Goal: Obtain resource: Obtain resource

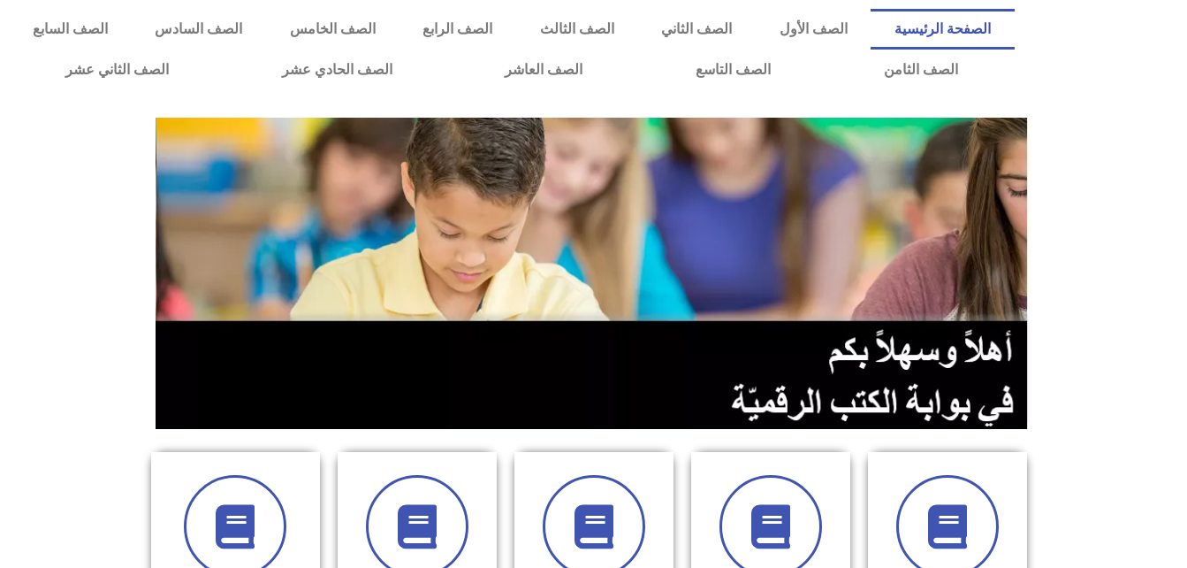
drag, startPoint x: 1186, startPoint y: 135, endPoint x: 1199, endPoint y: 267, distance: 132.3
click at [515, 30] on link "الصف الرابع" at bounding box center [457, 29] width 117 height 41
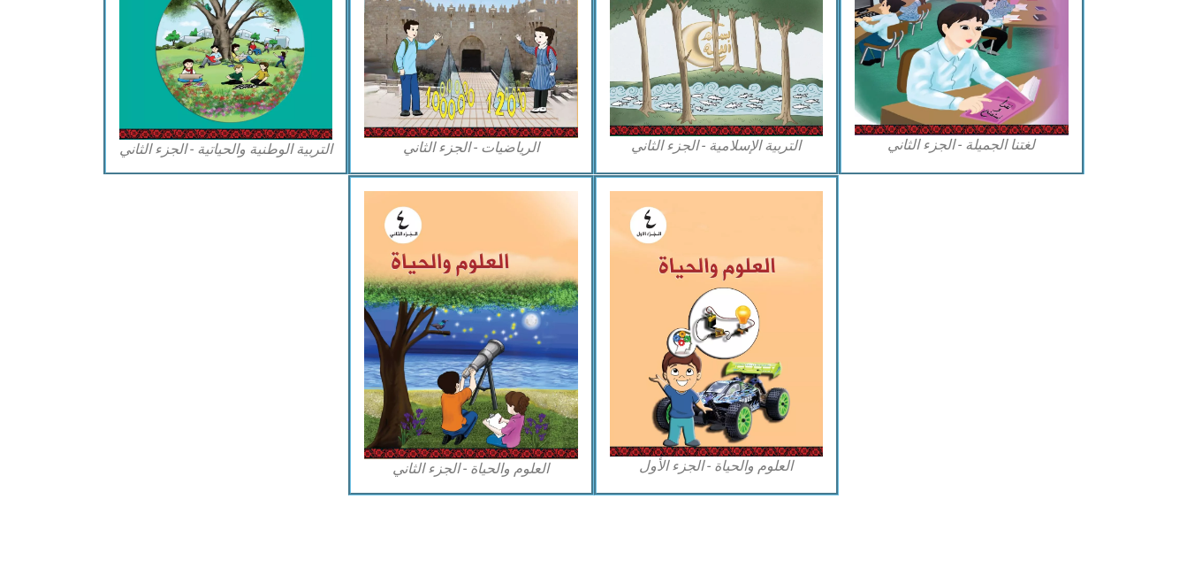
scroll to position [1016, 0]
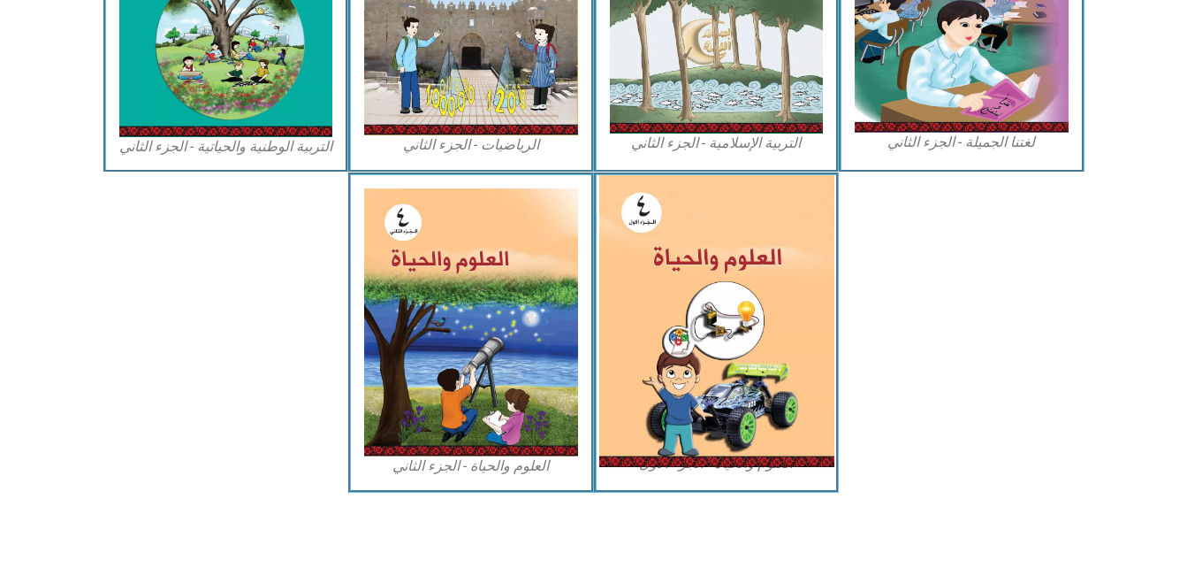
click at [694, 313] on img at bounding box center [715, 321] width 235 height 292
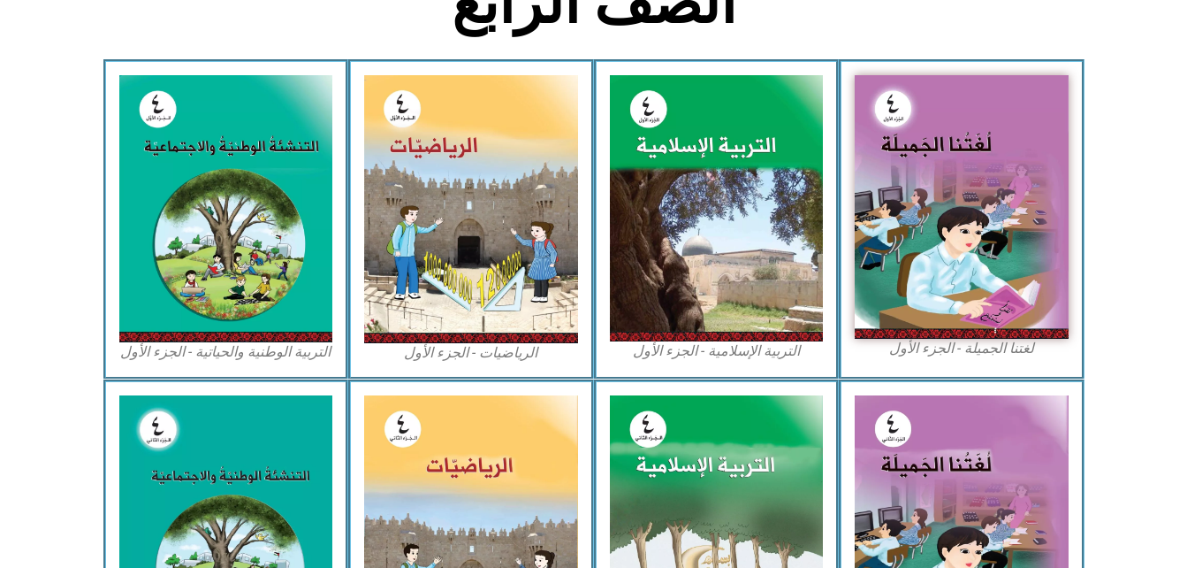
scroll to position [24, 0]
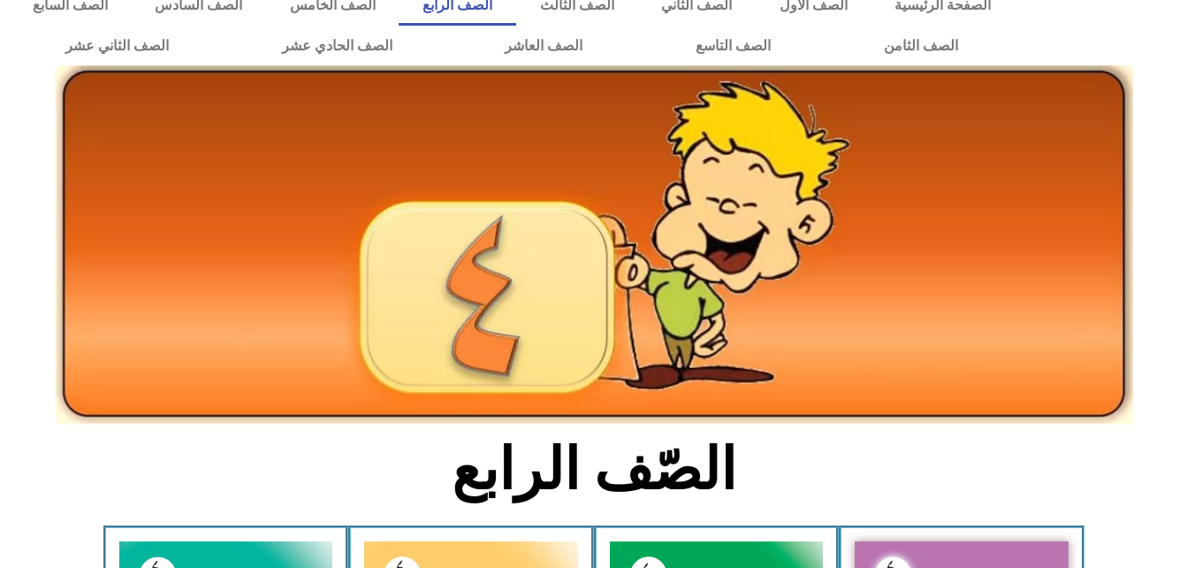
click at [1154, 217] on icon at bounding box center [593, 195] width 1188 height 118
click at [399, 2] on link "الصف الخامس" at bounding box center [332, 5] width 133 height 41
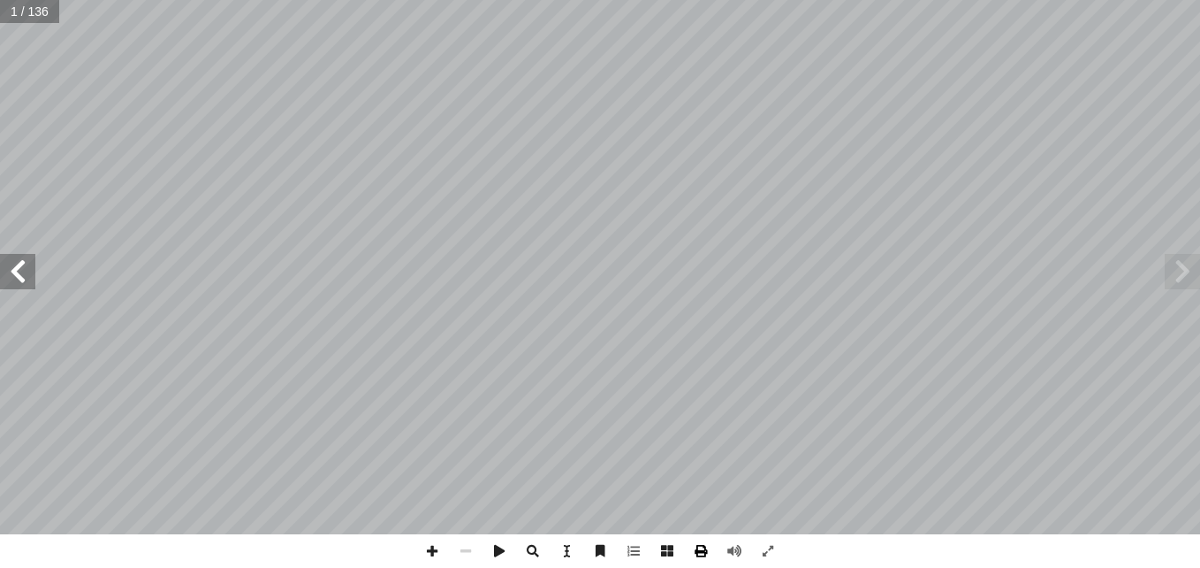
click at [701, 548] on span at bounding box center [701, 551] width 34 height 34
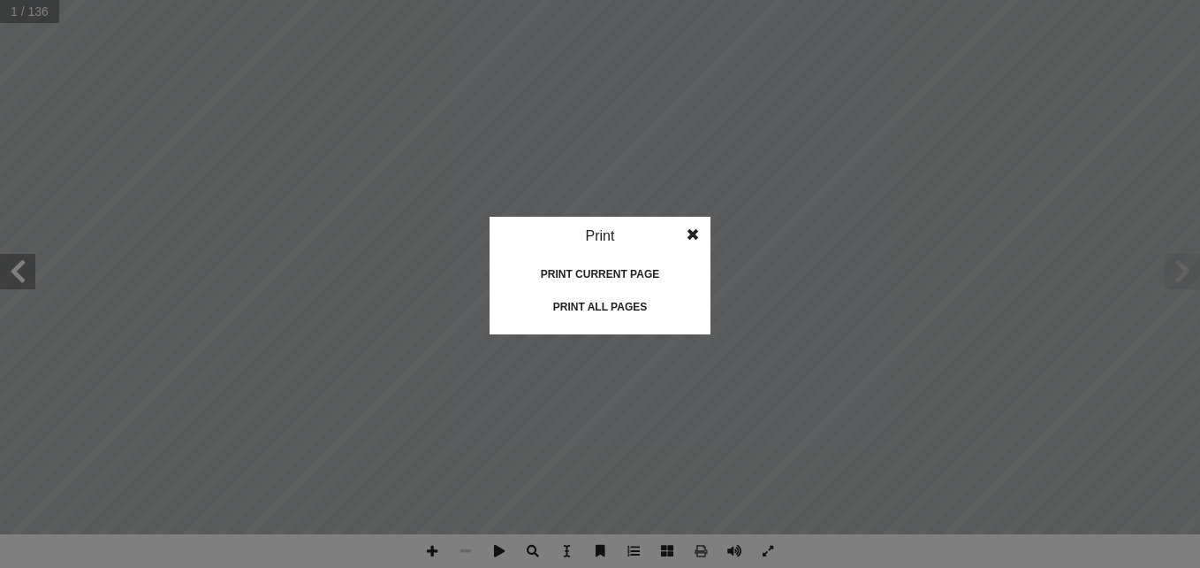
click at [685, 232] on span at bounding box center [693, 234] width 32 height 35
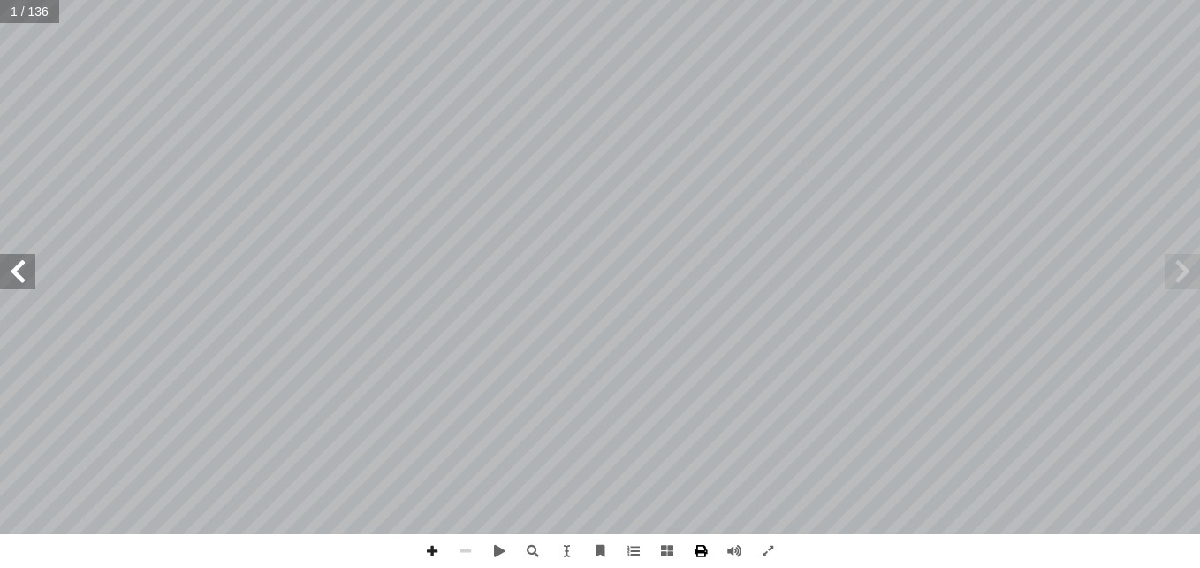
click at [709, 550] on span at bounding box center [701, 551] width 34 height 34
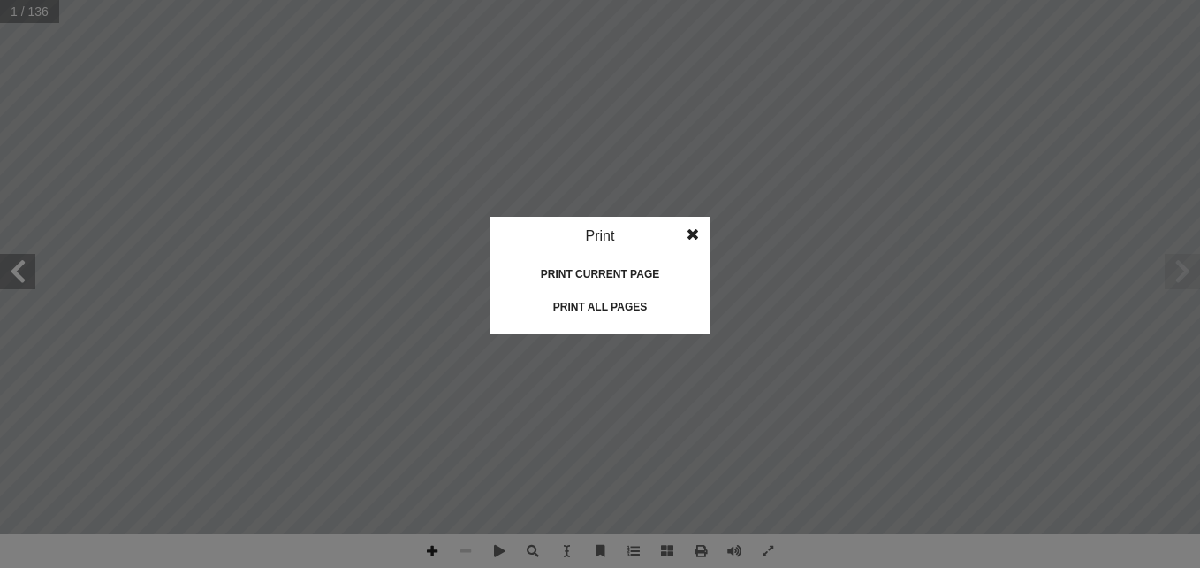
click at [599, 232] on div "Print" at bounding box center [600, 236] width 221 height 39
click at [589, 298] on div "Print all pages" at bounding box center [600, 307] width 177 height 28
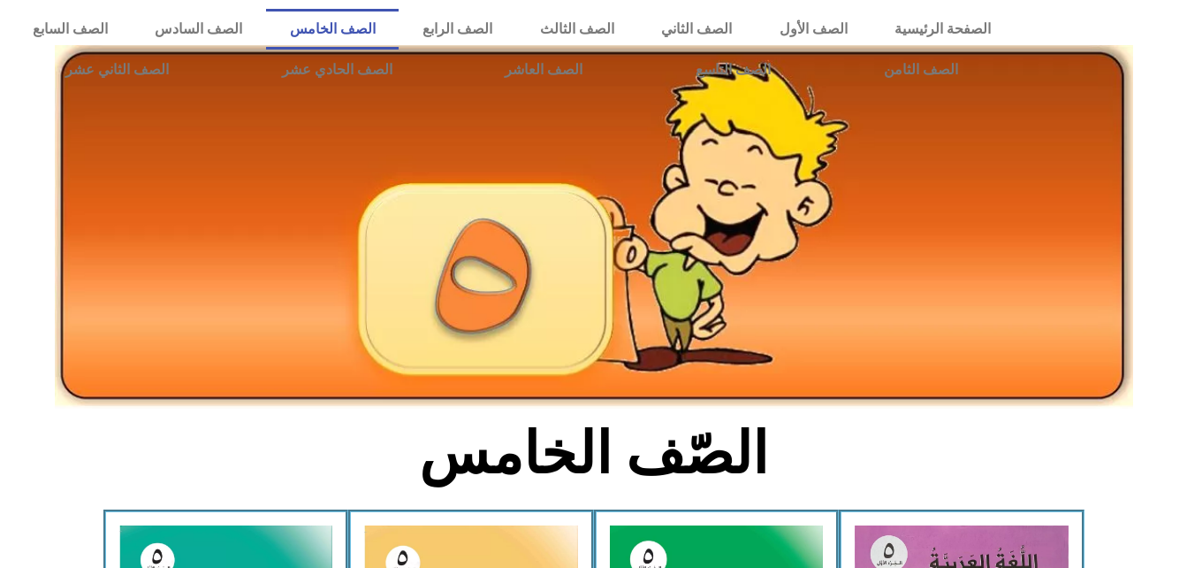
scroll to position [496, 0]
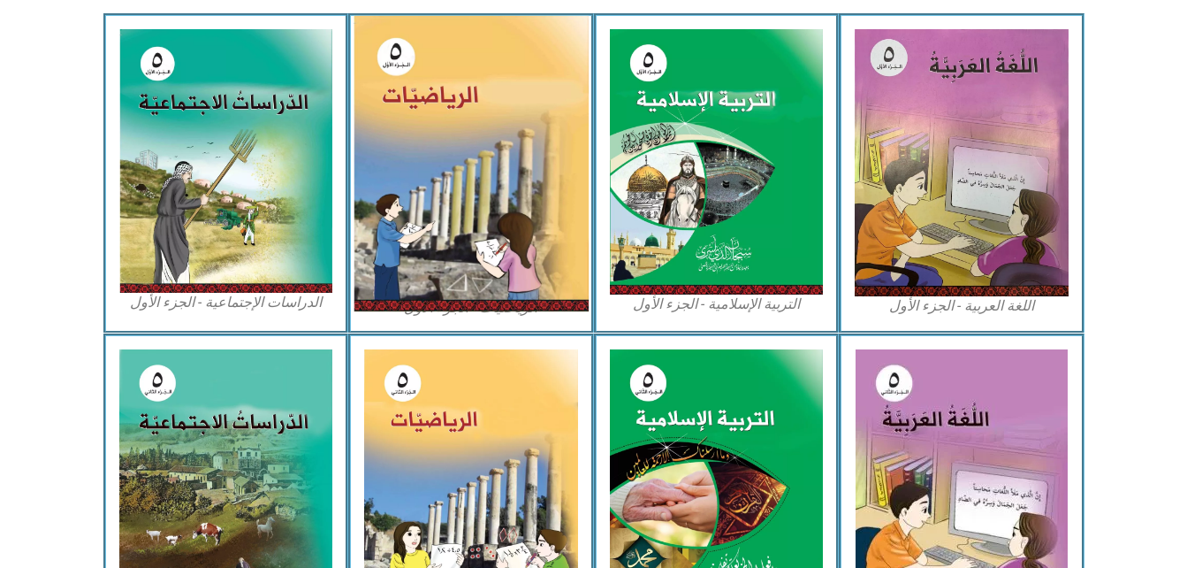
click at [529, 211] on img at bounding box center [471, 163] width 235 height 295
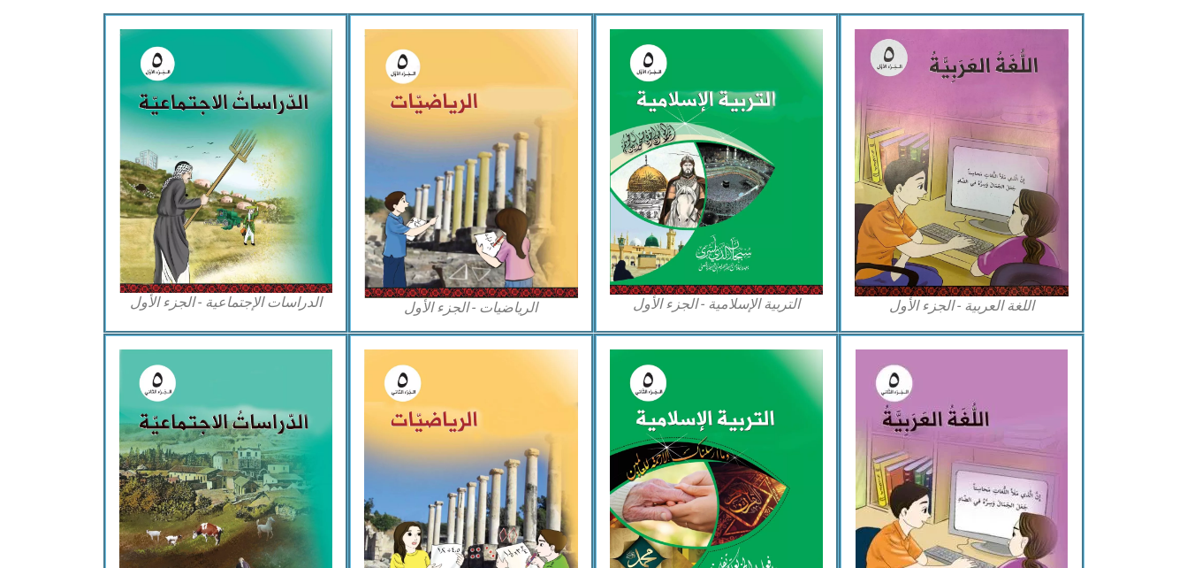
scroll to position [0, 0]
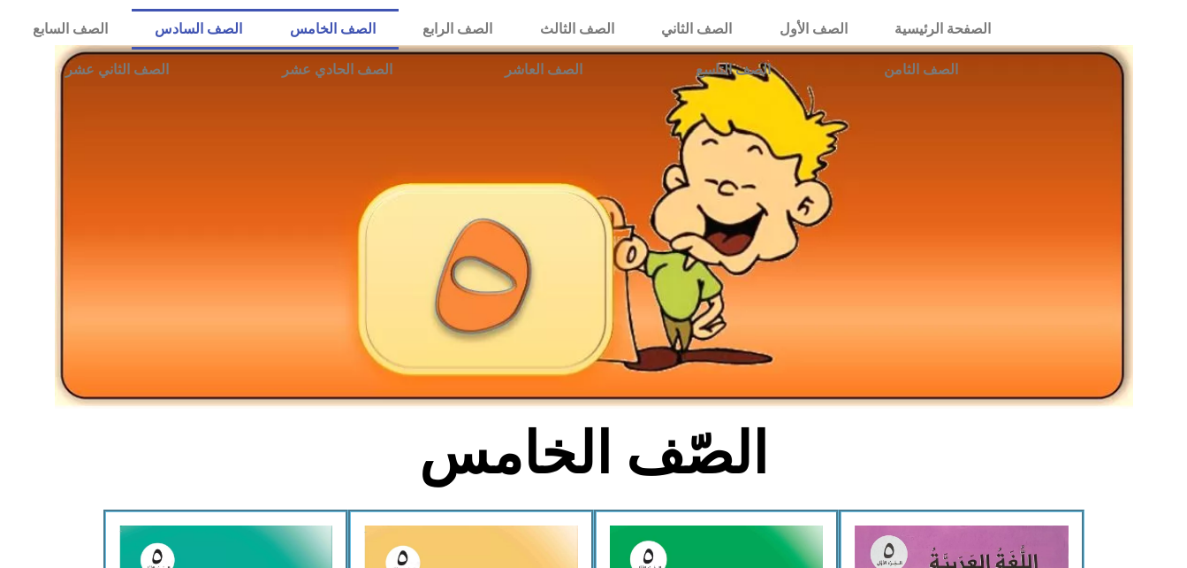
click at [266, 33] on link "الصف السادس" at bounding box center [199, 29] width 134 height 41
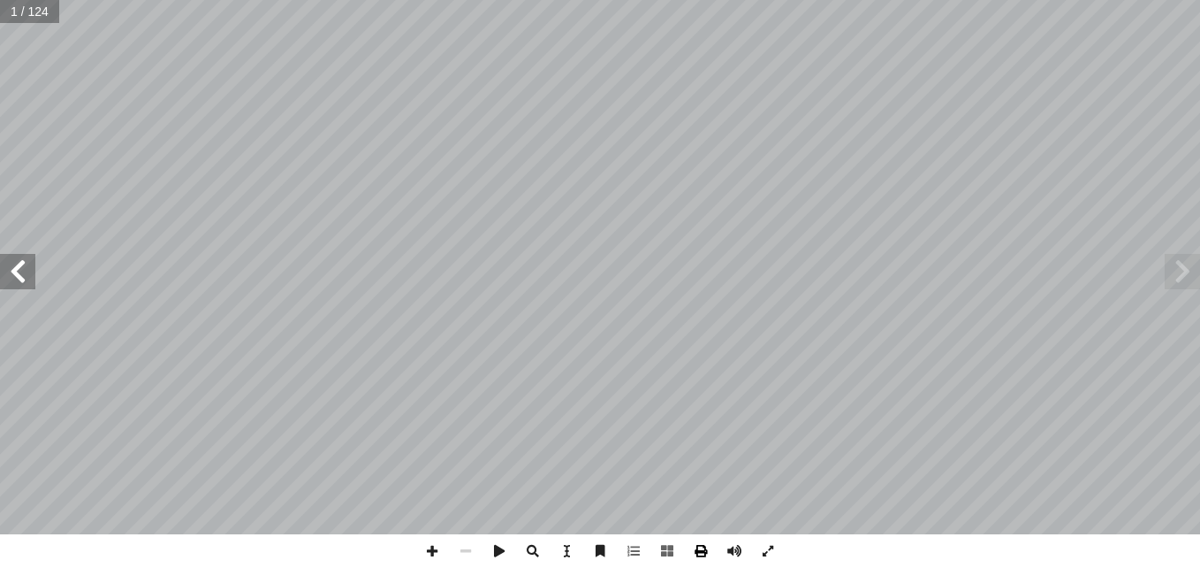
click at [700, 552] on span at bounding box center [701, 551] width 34 height 34
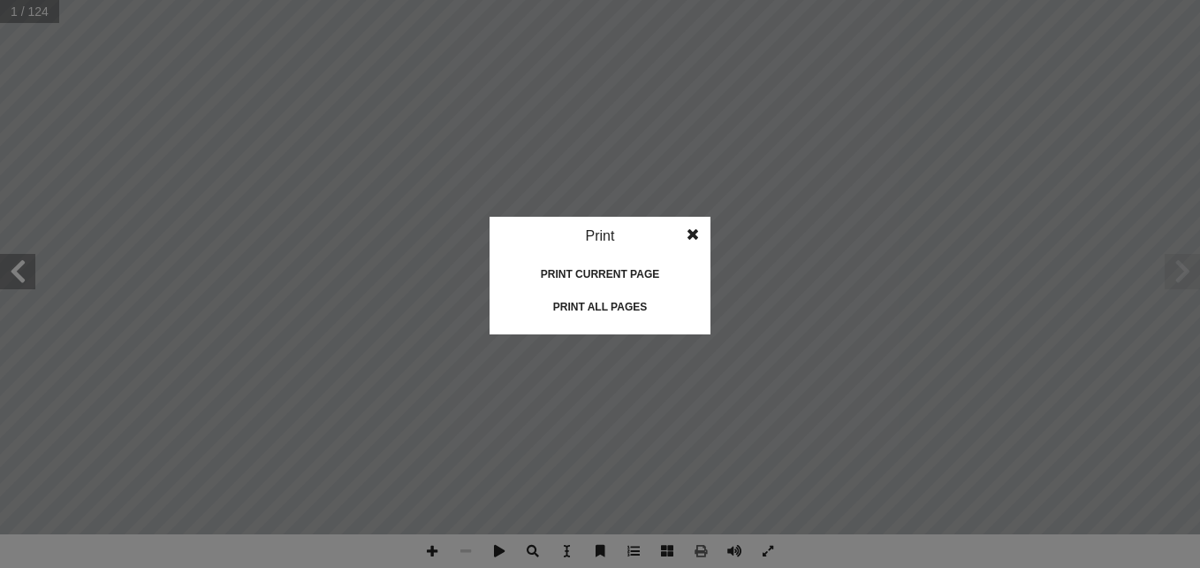
click at [575, 302] on div "Print all pages" at bounding box center [600, 307] width 177 height 28
click at [150, 129] on idv "Print Print current page Print left page Print right page Print all pages" at bounding box center [600, 284] width 1200 height 568
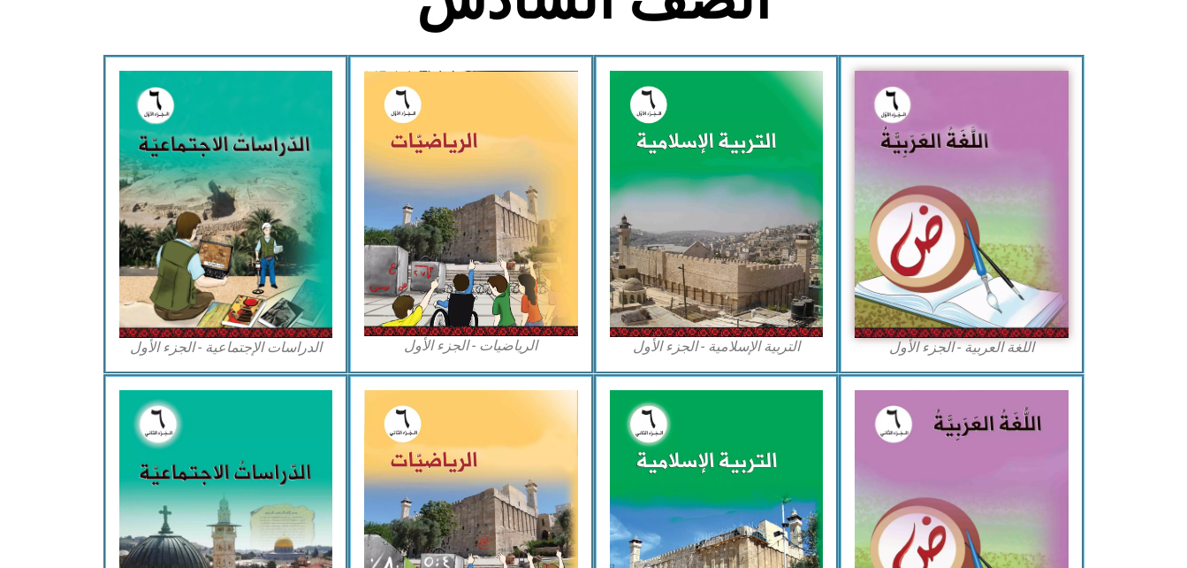
scroll to position [992, 0]
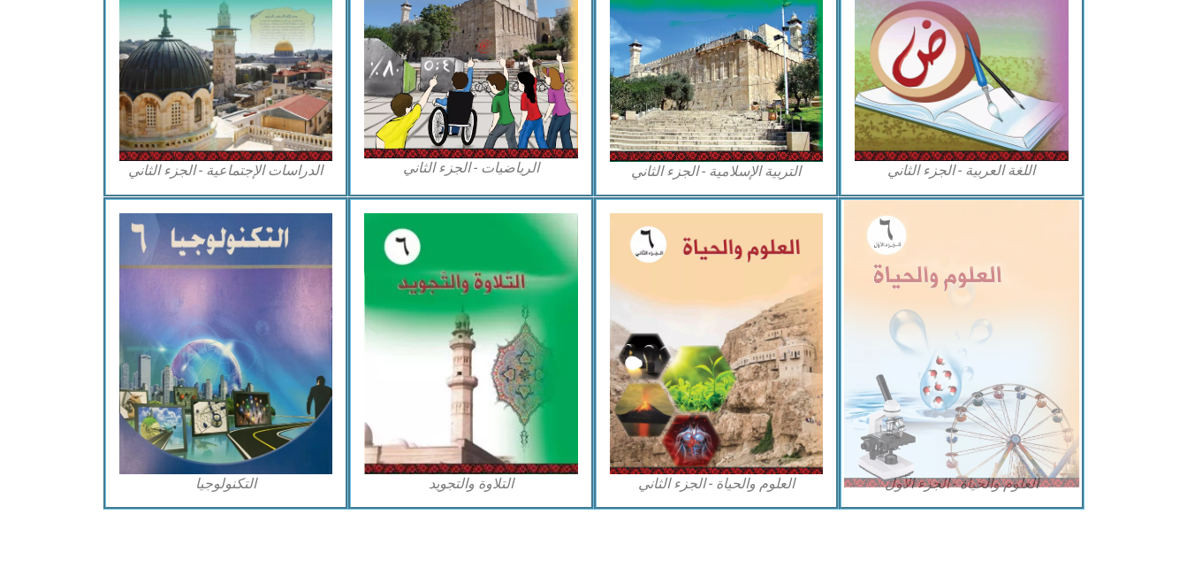
click at [930, 392] on img at bounding box center [961, 343] width 235 height 286
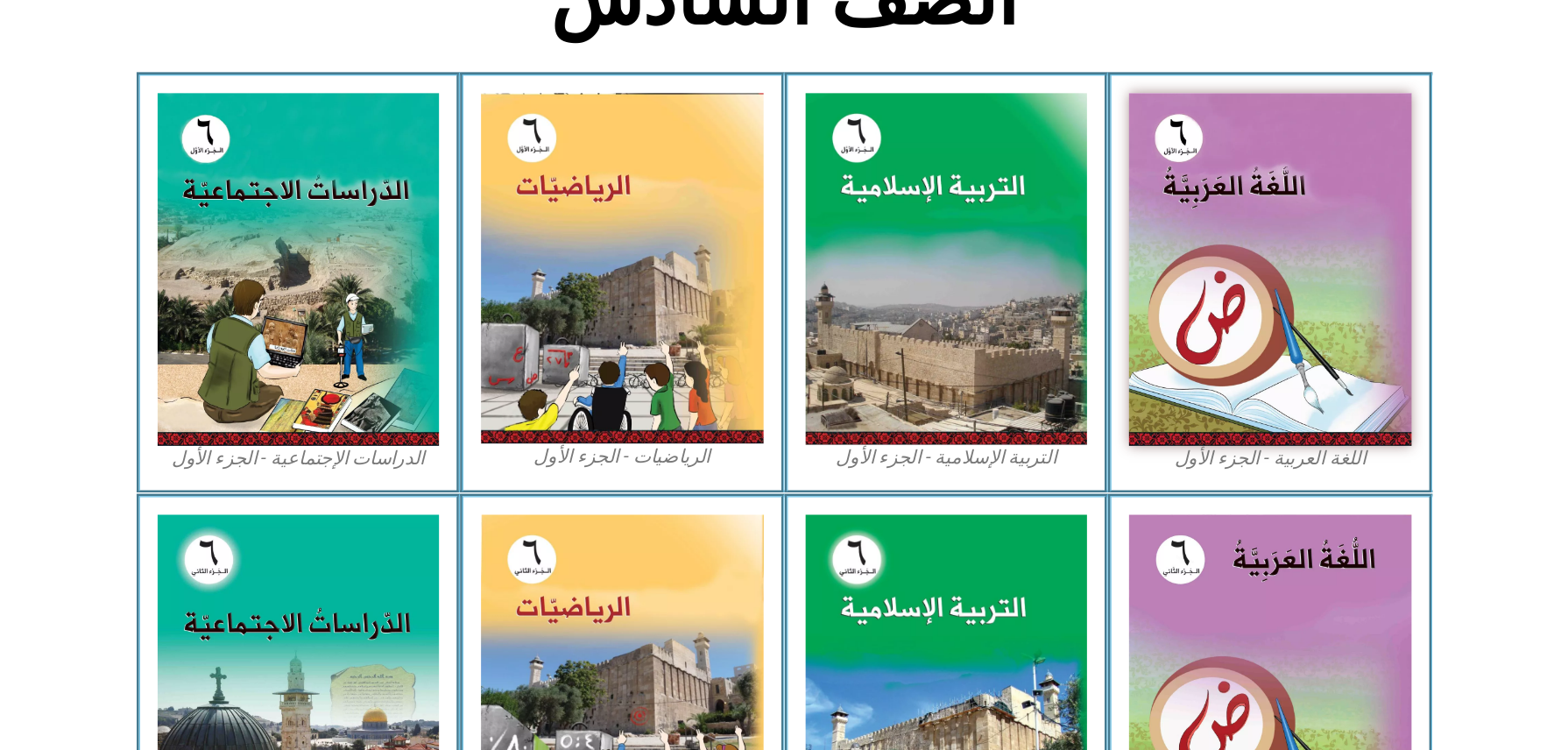
scroll to position [0, 0]
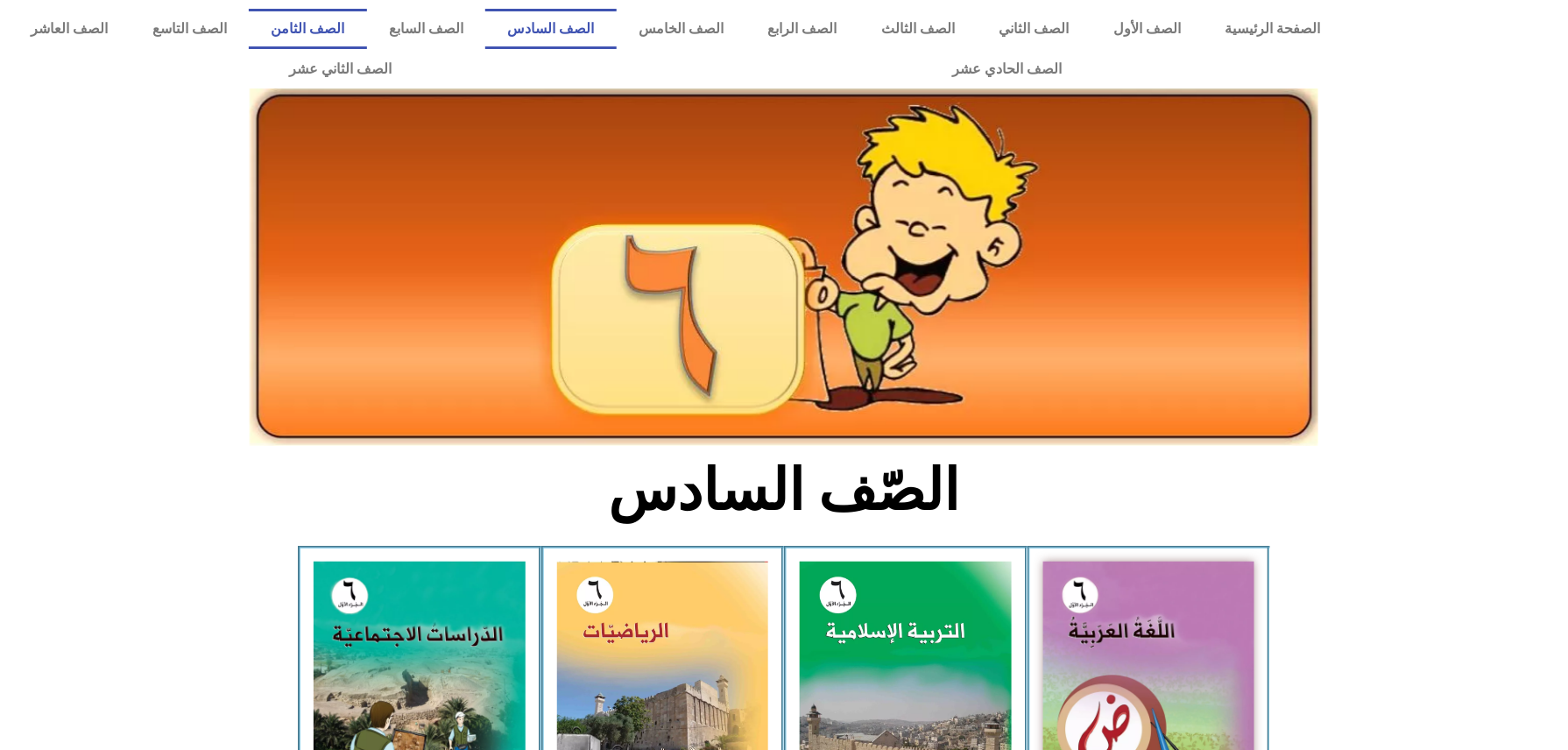
click at [367, 19] on link "الصف الثامن" at bounding box center [307, 29] width 118 height 41
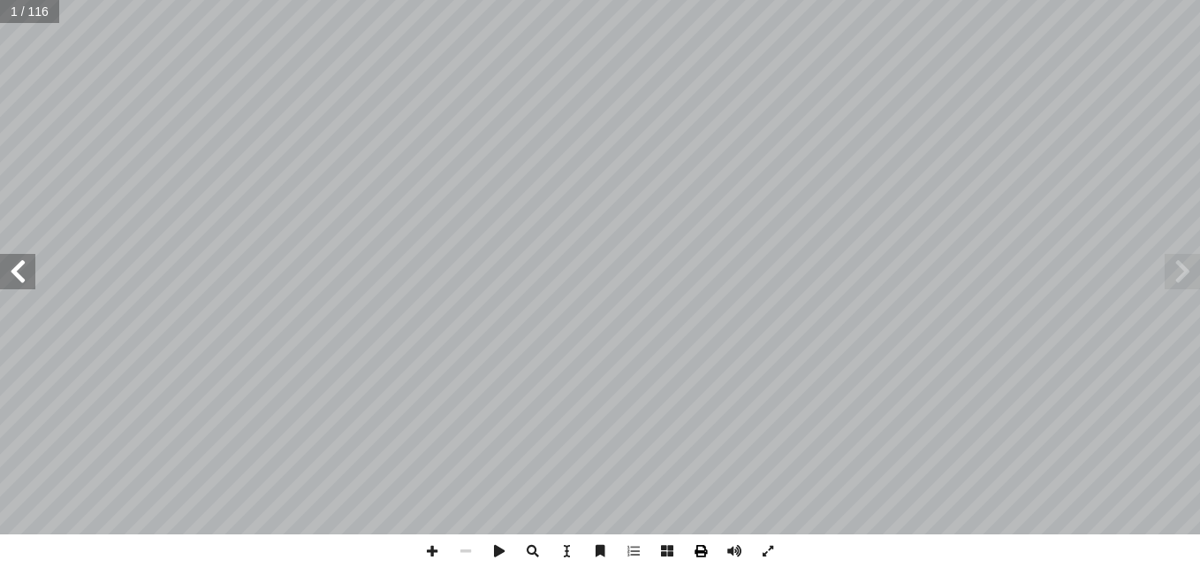
click at [697, 553] on span at bounding box center [701, 551] width 34 height 34
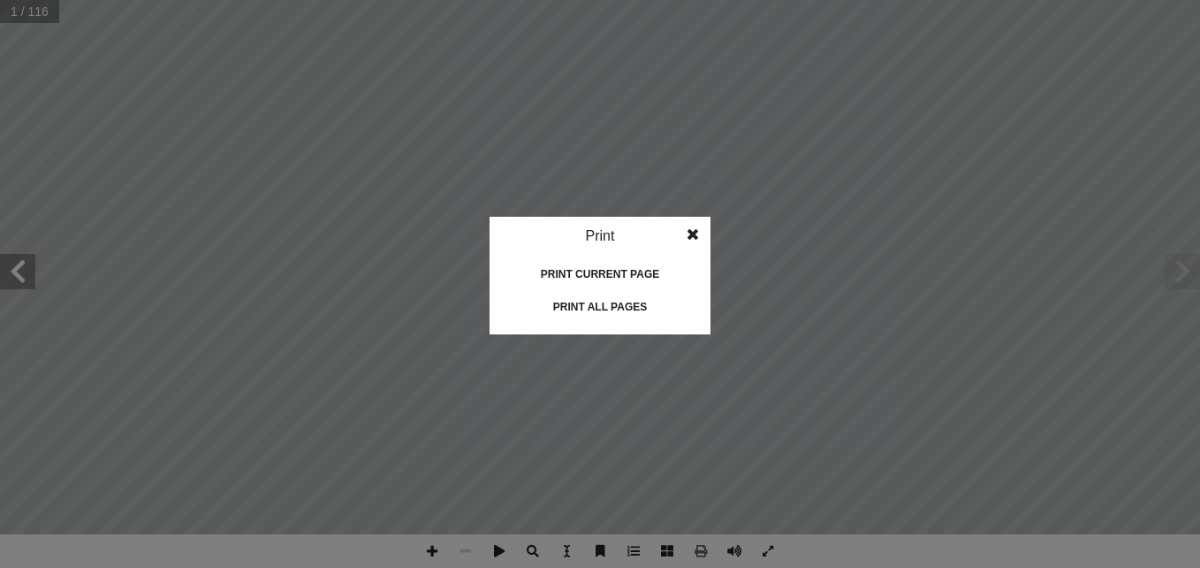
click at [596, 299] on div "Print all pages" at bounding box center [600, 307] width 177 height 28
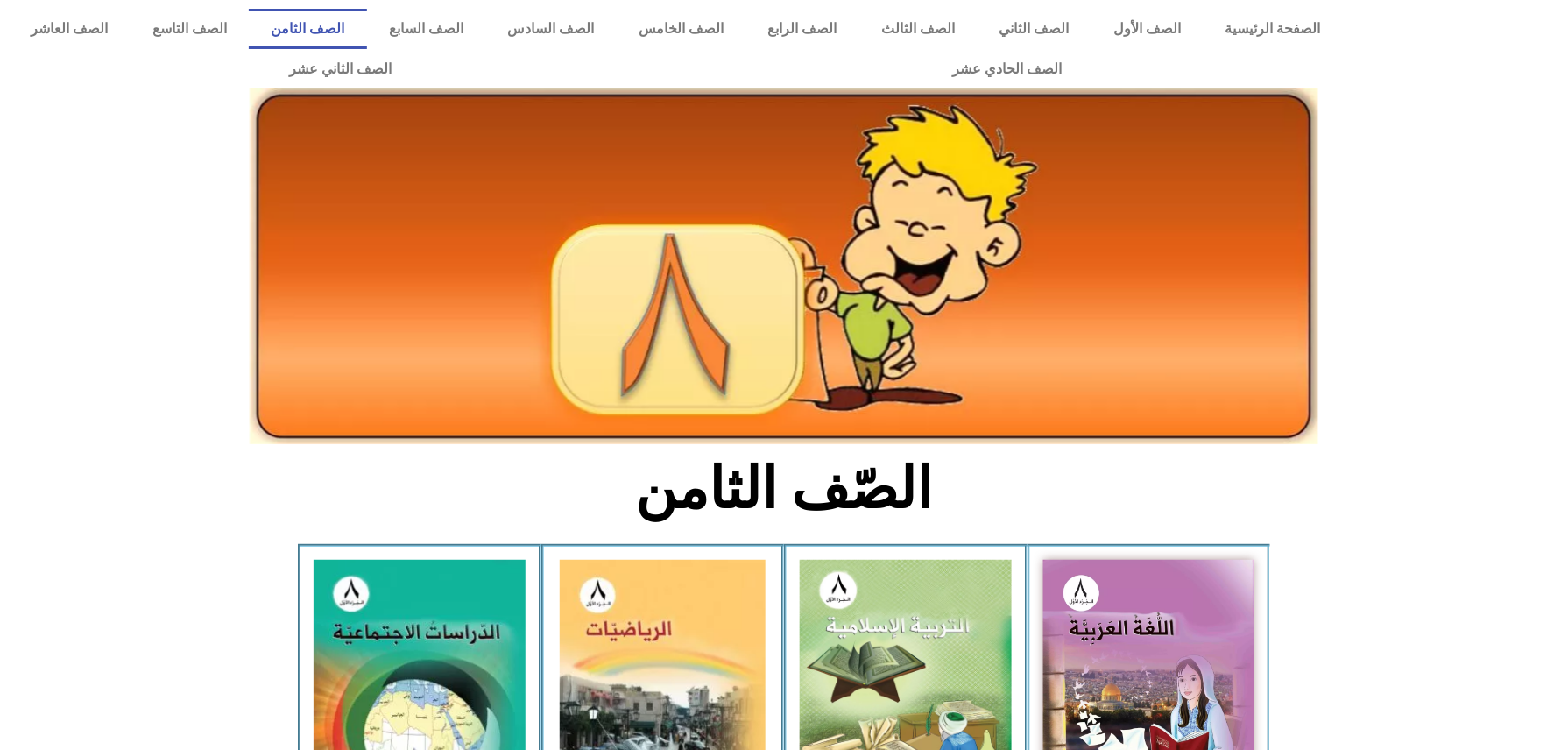
scroll to position [655, 0]
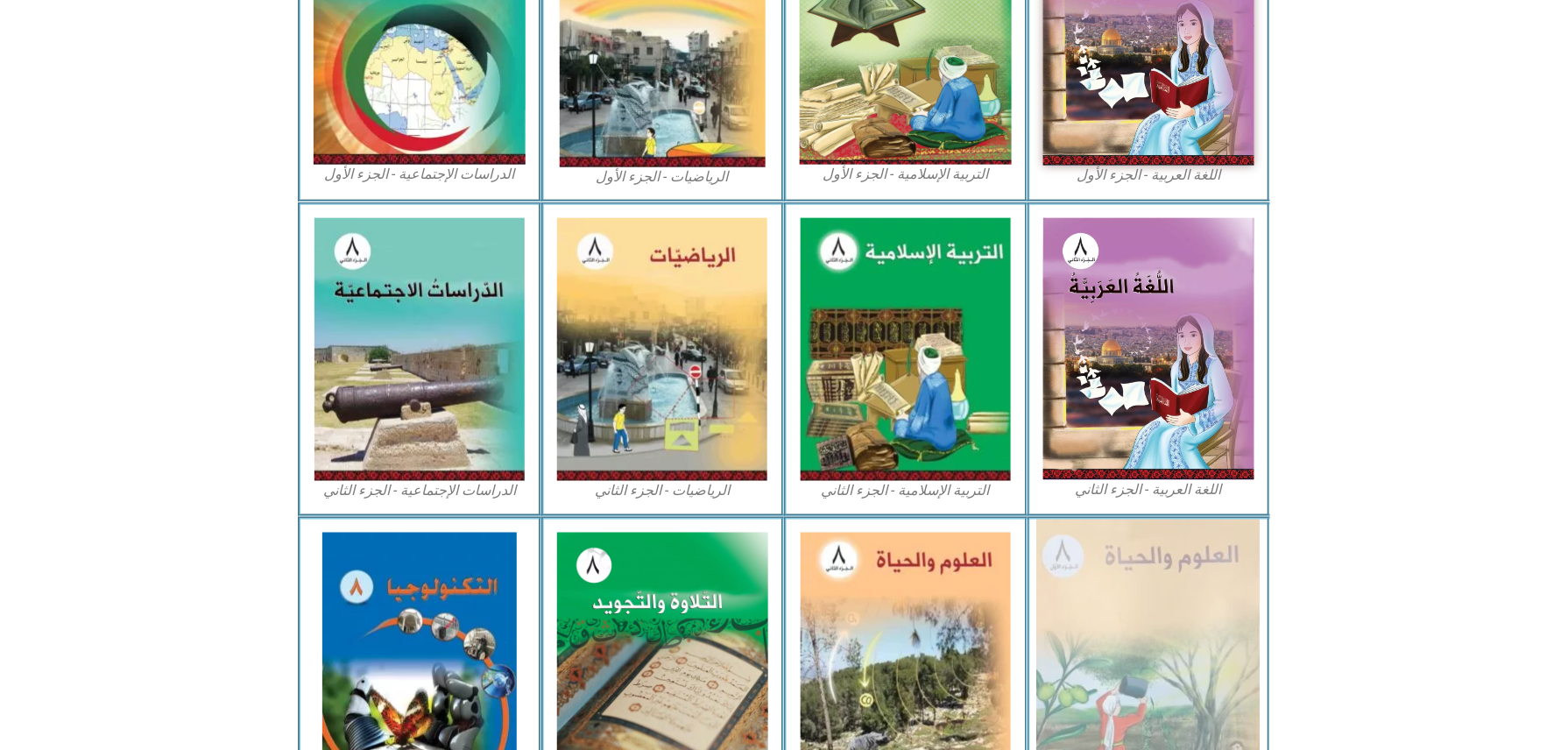
click at [1186, 707] on img at bounding box center [1149, 664] width 223 height 289
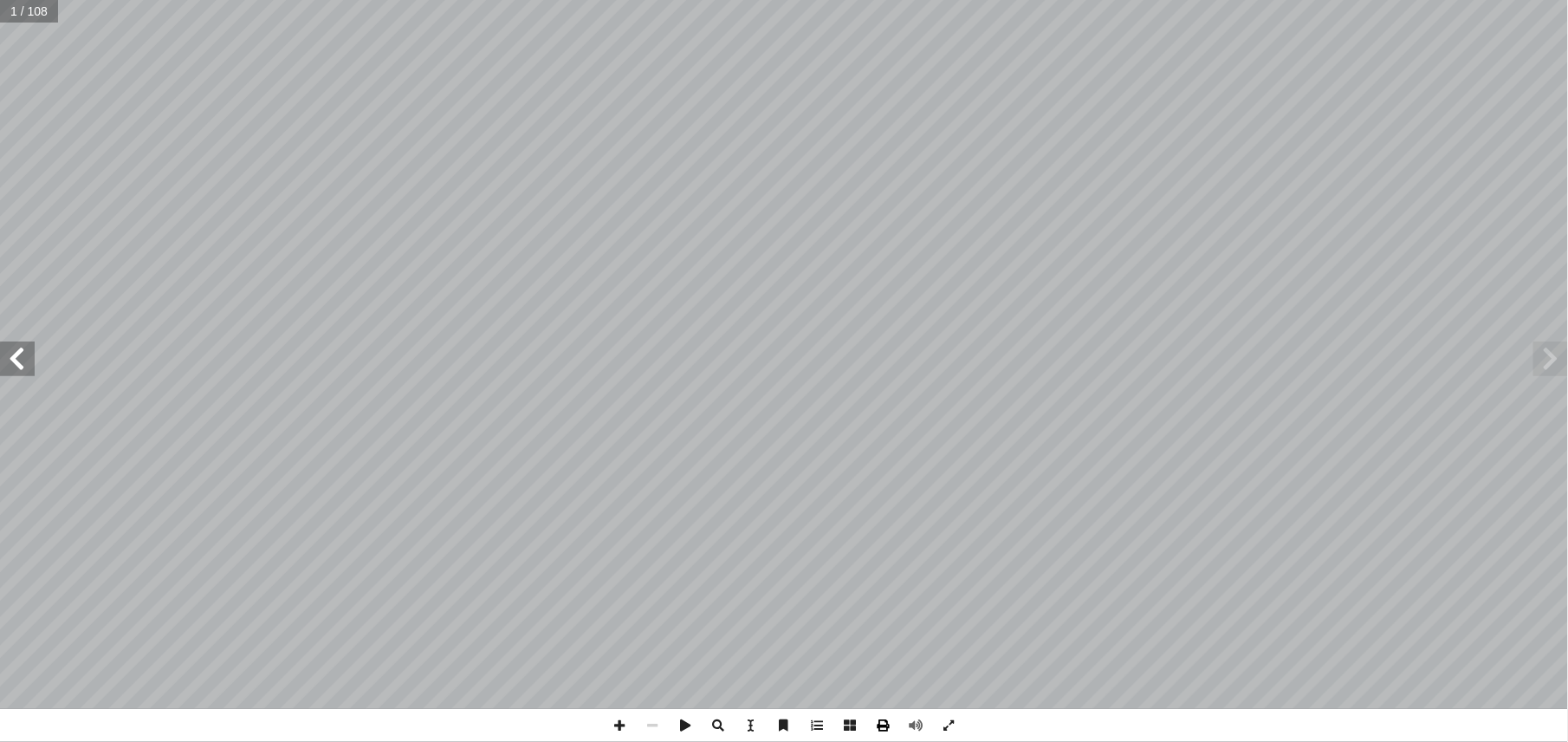
click at [884, 732] on span at bounding box center [883, 725] width 33 height 33
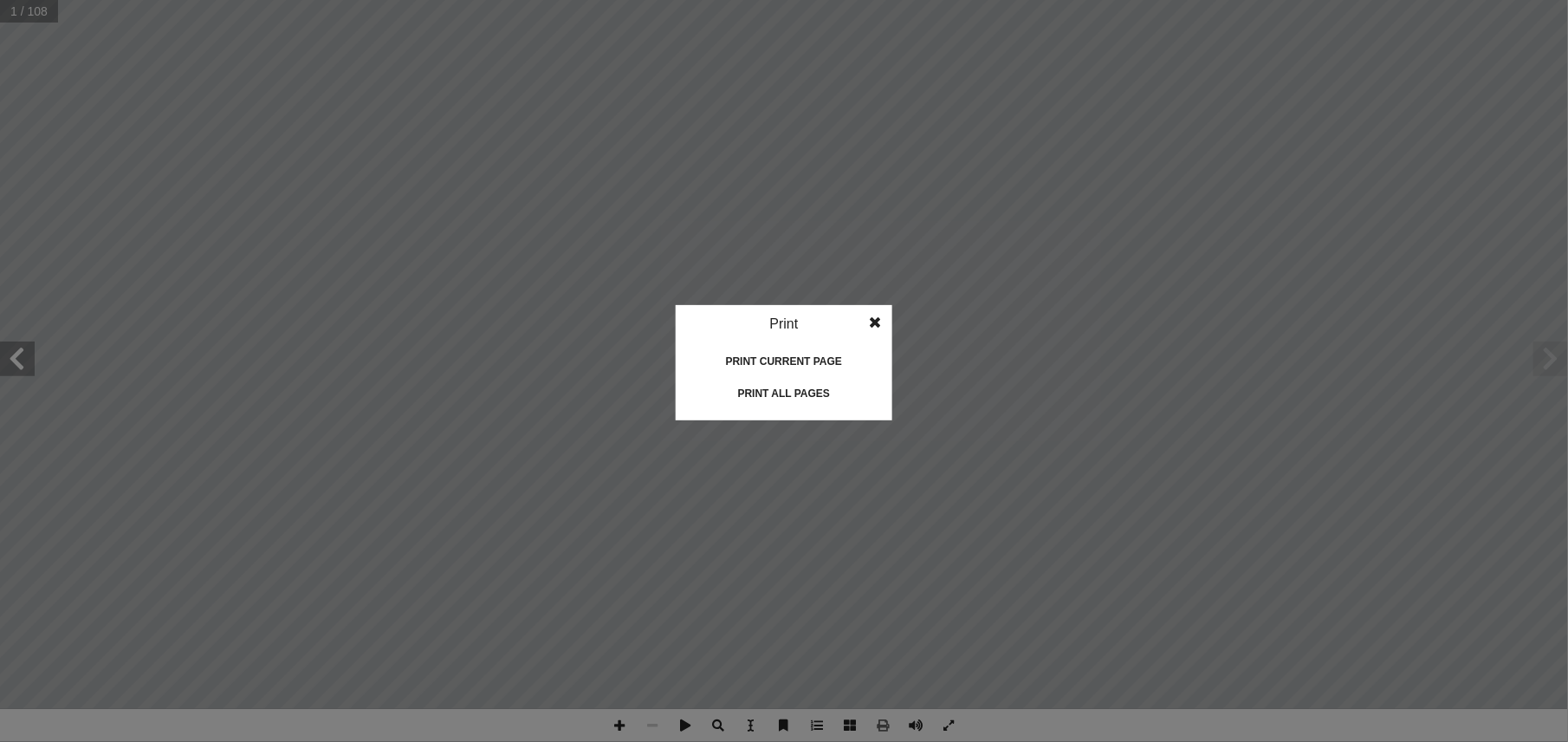
click at [788, 396] on div "Print all pages" at bounding box center [784, 393] width 173 height 27
